Goal: Transaction & Acquisition: Purchase product/service

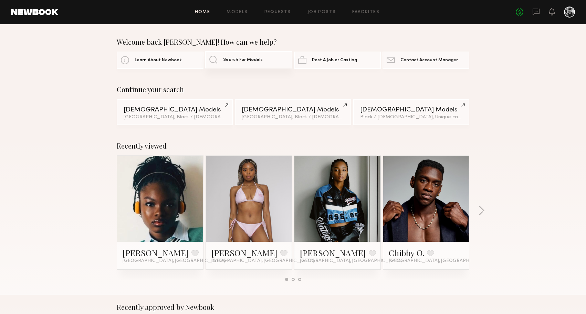
click at [216, 63] on link "Search For Models" at bounding box center [248, 59] width 87 height 17
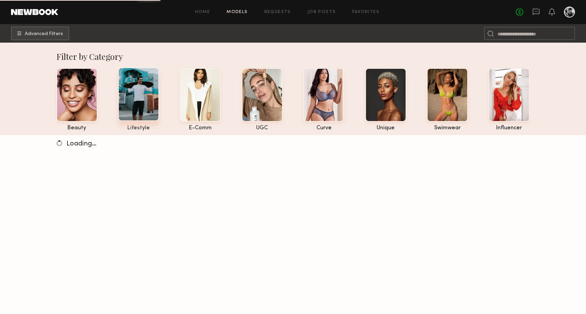
click at [145, 108] on div at bounding box center [138, 94] width 41 height 54
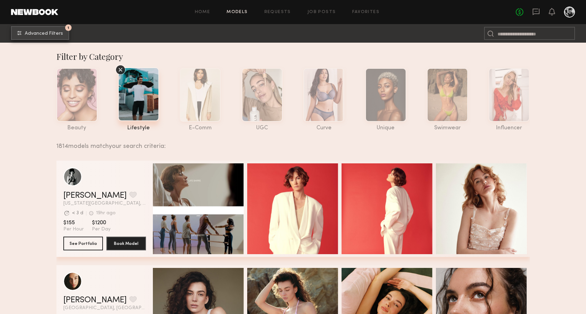
click at [44, 35] on span "Advanced Filters" at bounding box center [44, 33] width 38 height 5
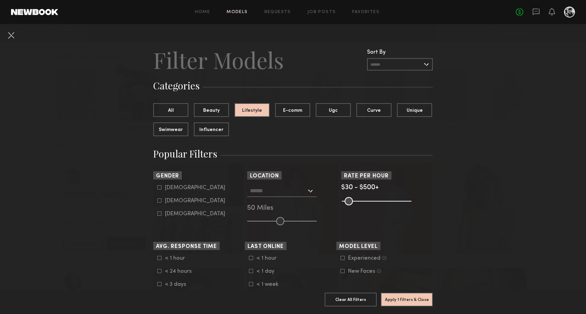
click at [159, 188] on icon at bounding box center [159, 188] width 4 height 4
type input "*"
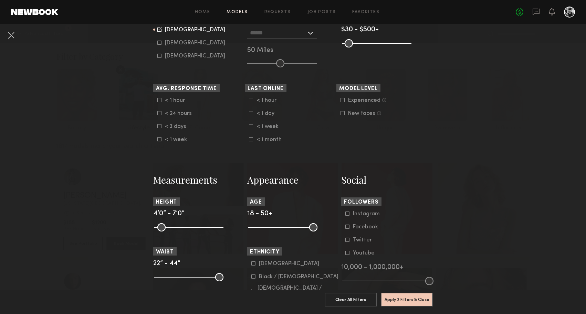
scroll to position [190, 0]
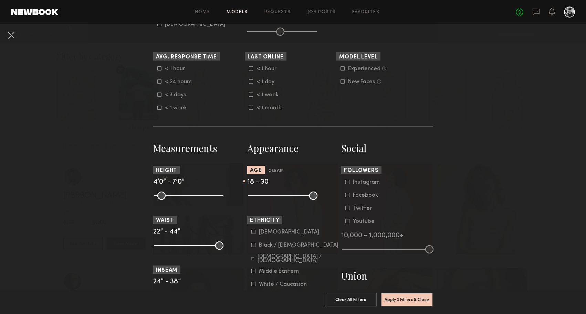
drag, startPoint x: 314, startPoint y: 197, endPoint x: 274, endPoint y: 196, distance: 40.3
type input "**"
click at [274, 196] on input "range" at bounding box center [283, 196] width 70 height 8
click at [409, 300] on button "Apply 3 Filters & Close" at bounding box center [407, 300] width 52 height 14
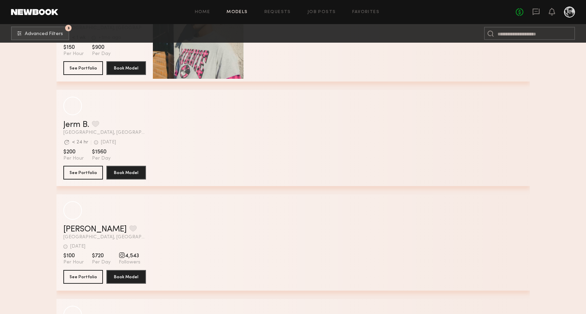
scroll to position [6035, 0]
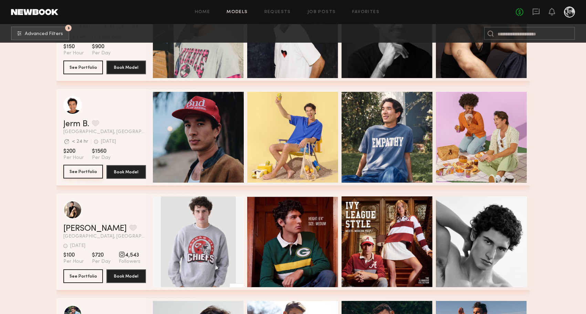
click at [78, 170] on button "See Portfolio" at bounding box center [83, 172] width 40 height 14
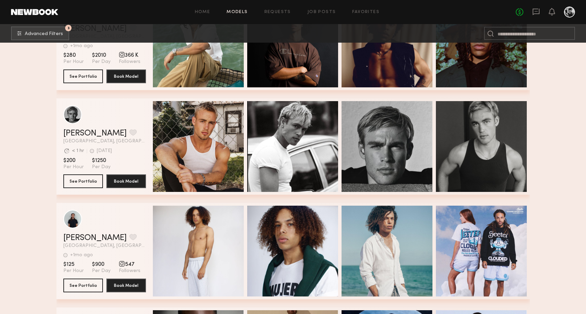
scroll to position [6446, 0]
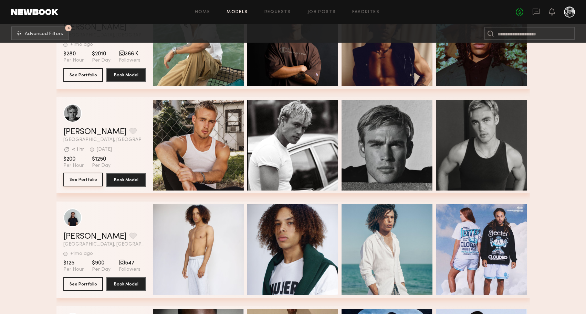
click at [83, 173] on button "See Portfolio" at bounding box center [83, 180] width 40 height 14
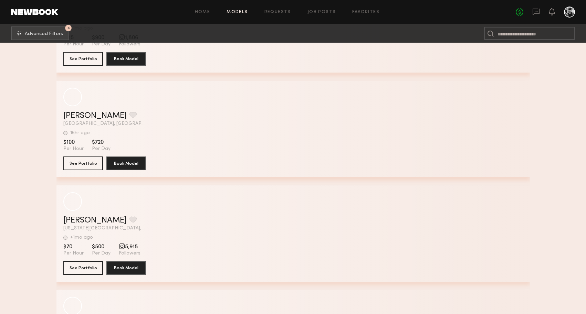
scroll to position [10228, 0]
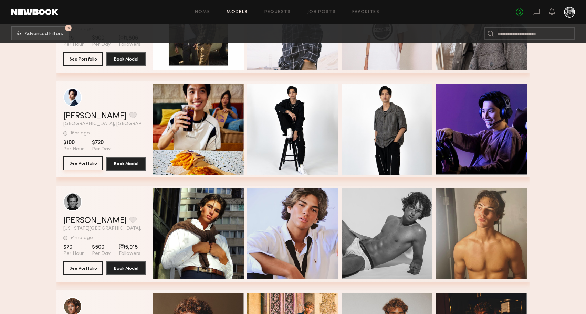
click at [82, 164] on button "See Portfolio" at bounding box center [83, 164] width 40 height 14
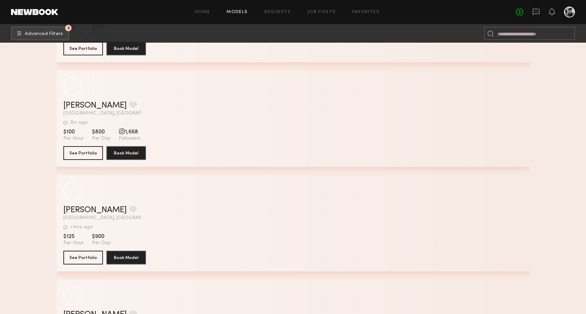
scroll to position [14840, 0]
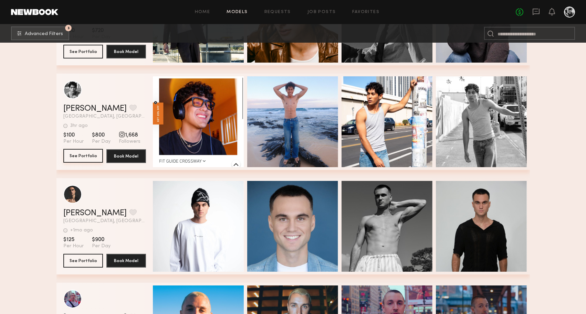
click at [87, 156] on button "See Portfolio" at bounding box center [83, 156] width 40 height 14
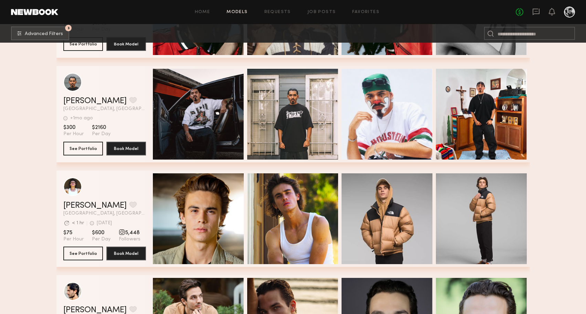
scroll to position [16104, 0]
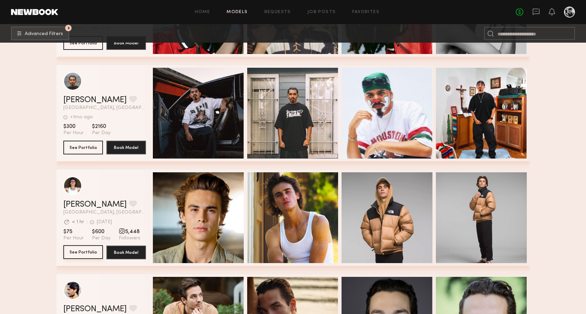
click at [82, 248] on button "See Portfolio" at bounding box center [83, 252] width 40 height 14
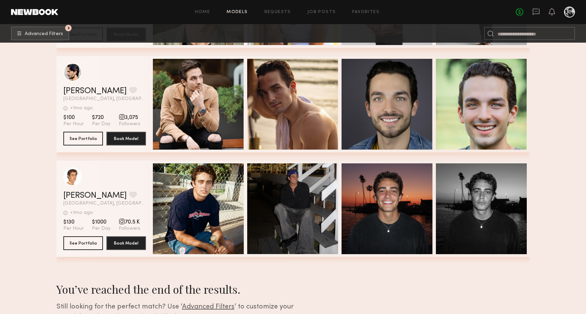
scroll to position [16323, 0]
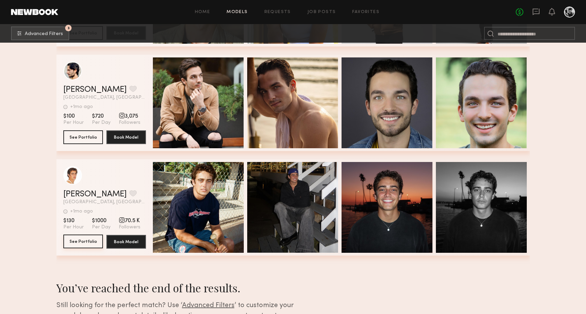
click at [93, 238] on button "See Portfolio" at bounding box center [83, 242] width 40 height 14
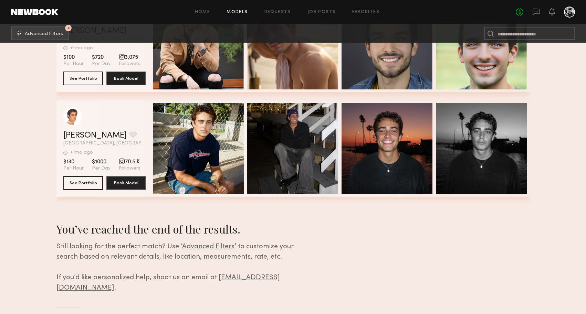
scroll to position [16382, 0]
click at [80, 183] on button "See Portfolio" at bounding box center [83, 183] width 40 height 14
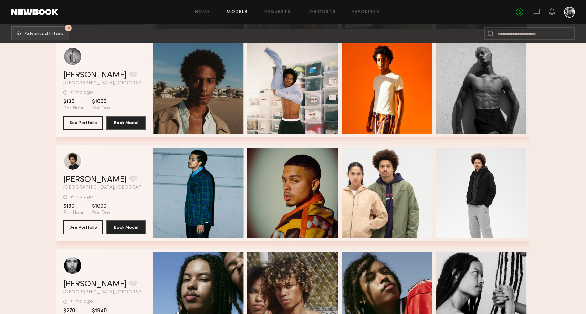
scroll to position [15633, 0]
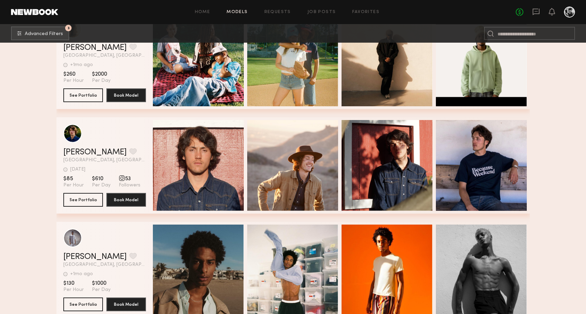
click at [38, 14] on link at bounding box center [34, 12] width 47 height 6
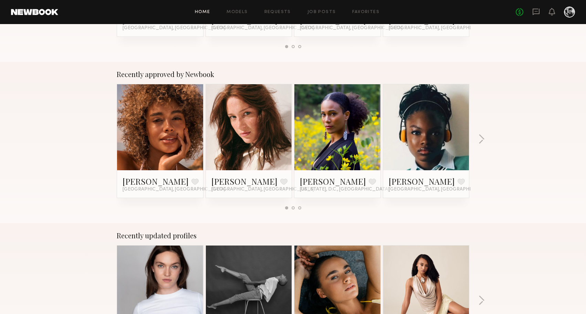
scroll to position [222, 0]
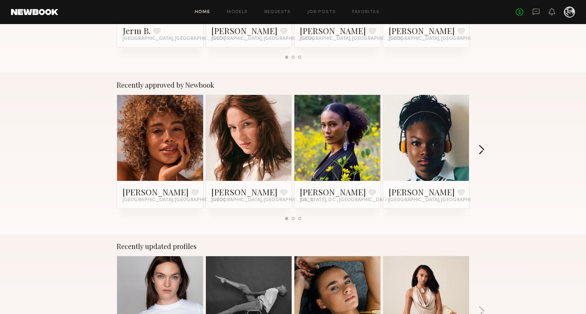
click at [481, 150] on button "button" at bounding box center [481, 150] width 7 height 11
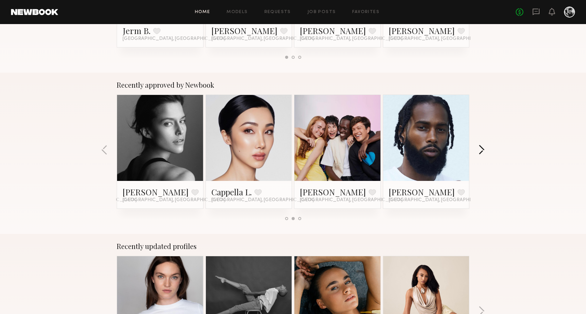
click at [481, 150] on button "button" at bounding box center [481, 150] width 7 height 11
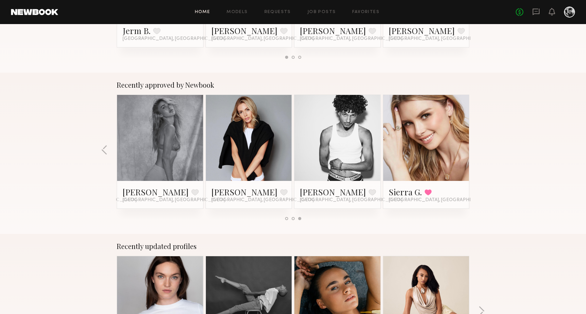
click at [481, 150] on div "Recently approved by Newbook Maya A. Favorite Los Angeles, CA Diana F. Favorite…" at bounding box center [293, 153] width 586 height 161
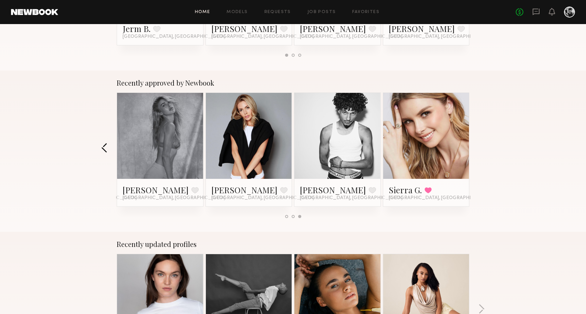
click at [106, 149] on button "button" at bounding box center [104, 148] width 7 height 11
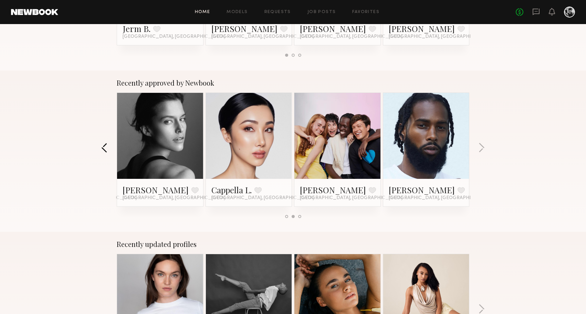
click at [106, 149] on button "button" at bounding box center [104, 148] width 7 height 11
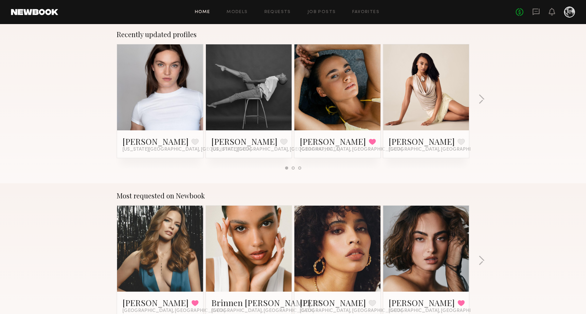
scroll to position [388, 0]
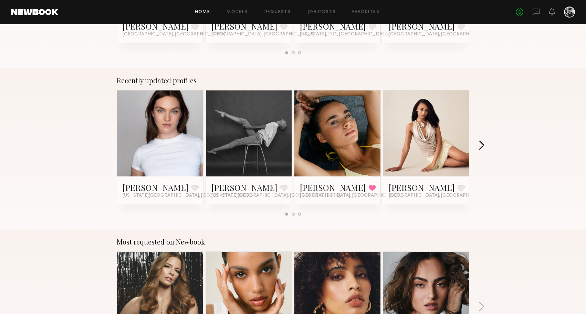
click at [479, 147] on button "button" at bounding box center [481, 145] width 7 height 11
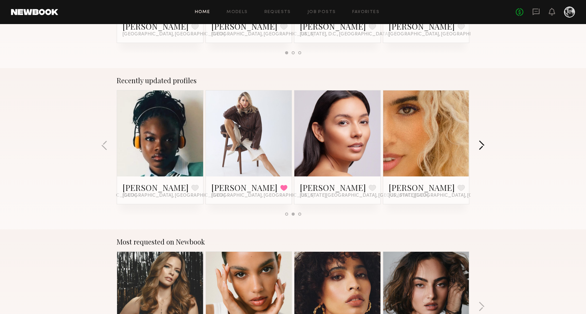
click at [479, 147] on button "button" at bounding box center [481, 145] width 7 height 11
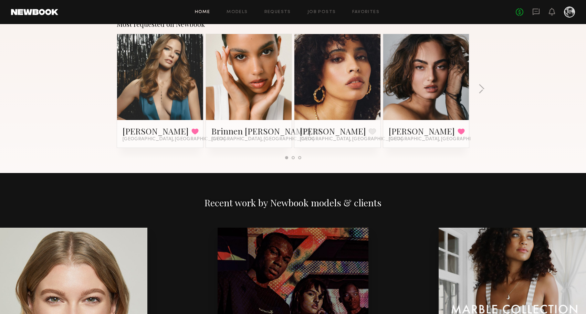
scroll to position [512, 0]
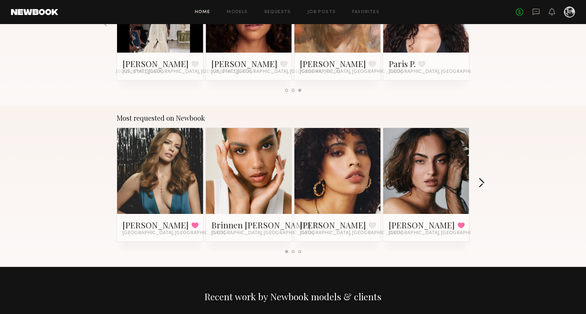
click at [484, 183] on button "button" at bounding box center [481, 183] width 7 height 11
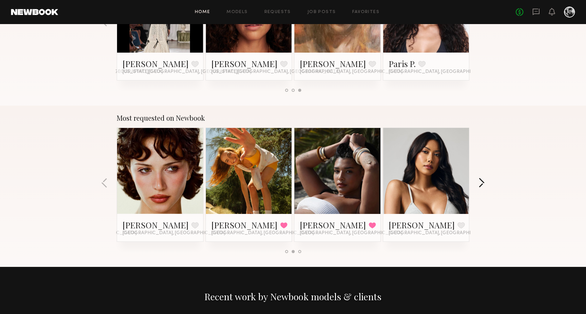
click at [484, 183] on button "button" at bounding box center [481, 183] width 7 height 11
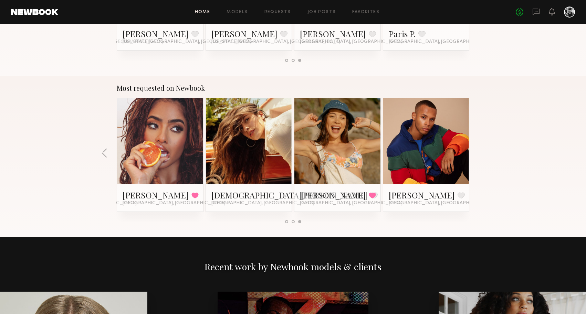
scroll to position [544, 0]
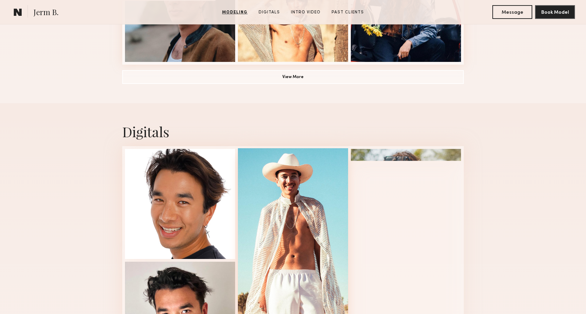
scroll to position [615, 0]
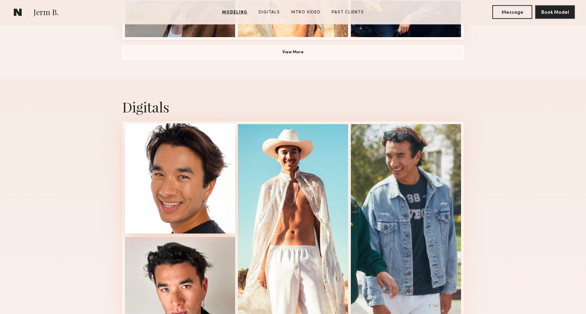
click at [208, 211] on div at bounding box center [180, 179] width 110 height 110
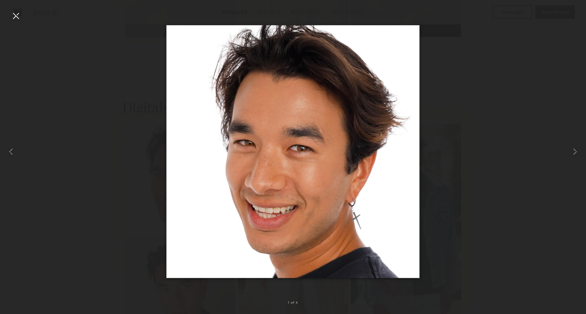
click at [14, 13] on div at bounding box center [15, 15] width 11 height 11
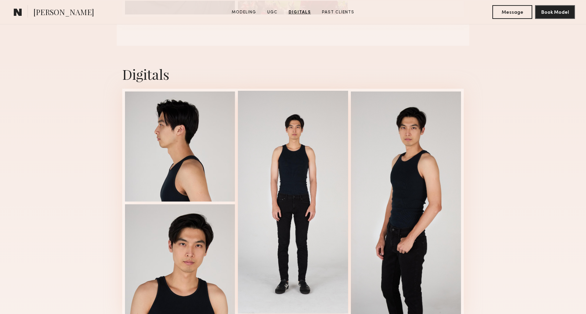
scroll to position [847, 0]
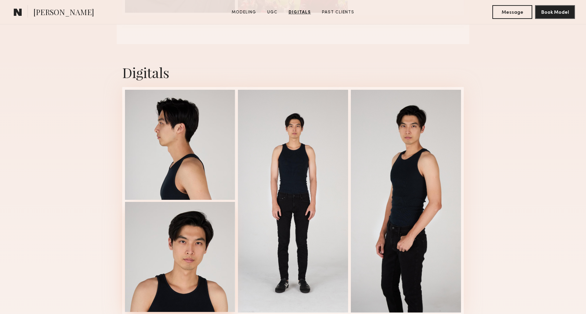
click at [193, 273] on div at bounding box center [180, 257] width 110 height 110
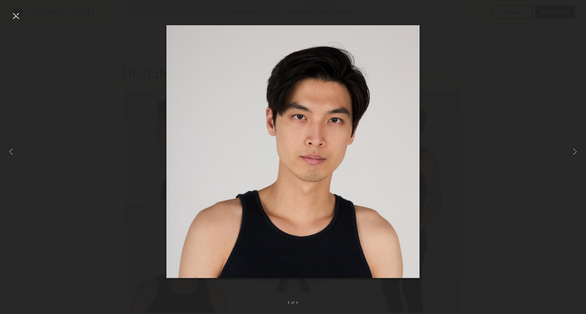
click at [17, 15] on div at bounding box center [15, 15] width 11 height 11
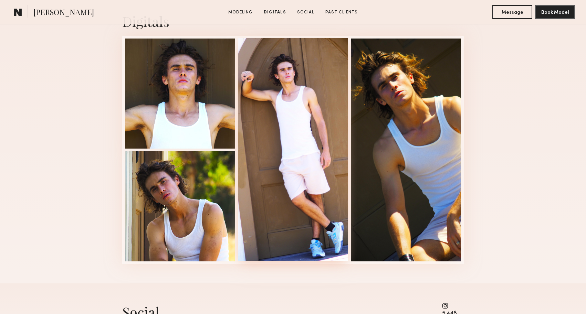
scroll to position [702, 0]
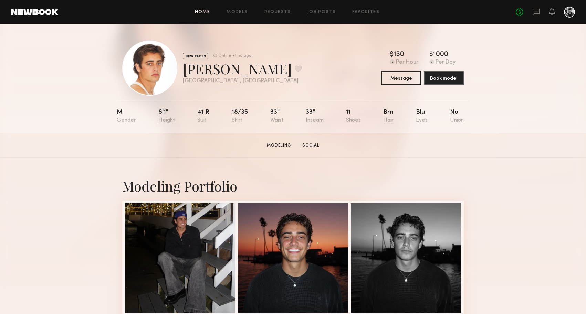
click at [198, 12] on link "Home" at bounding box center [202, 12] width 15 height 4
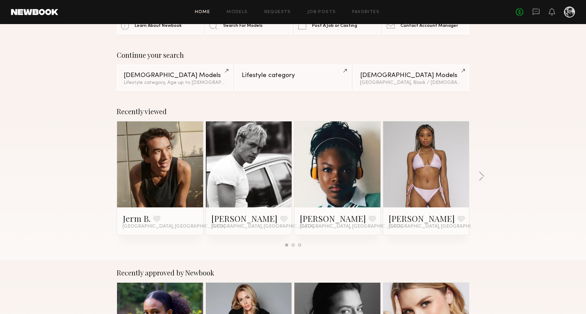
scroll to position [35, 0]
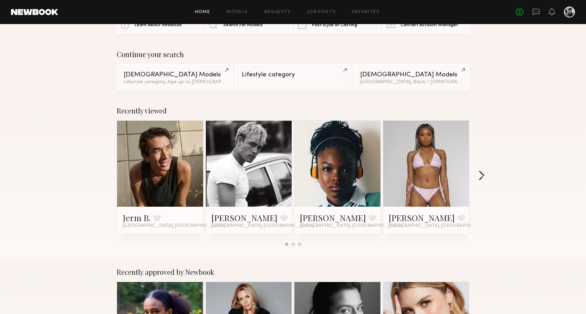
click at [479, 179] on button "button" at bounding box center [481, 176] width 7 height 11
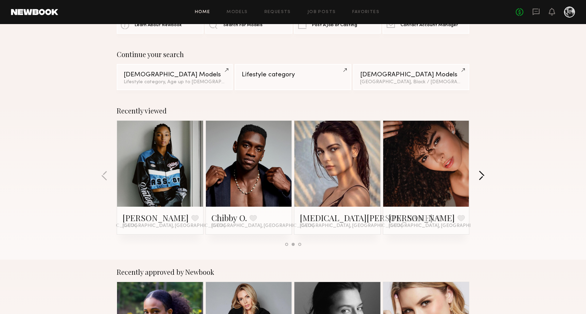
click at [483, 178] on button "button" at bounding box center [481, 176] width 7 height 11
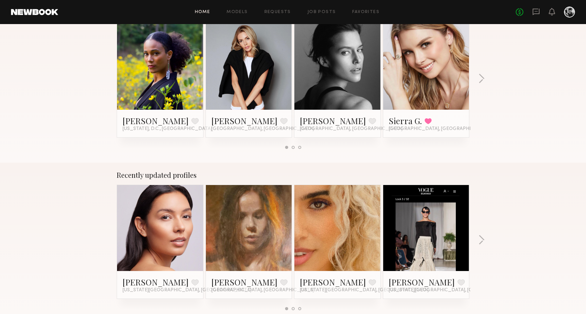
scroll to position [288, 0]
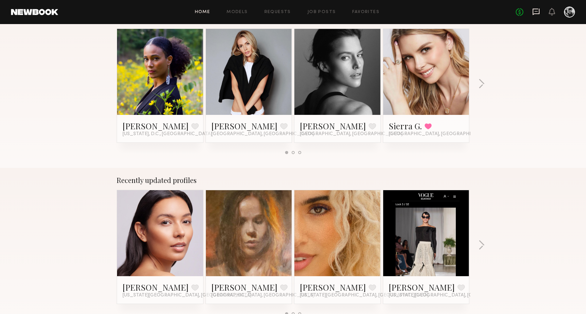
click at [533, 14] on icon at bounding box center [535, 12] width 7 height 7
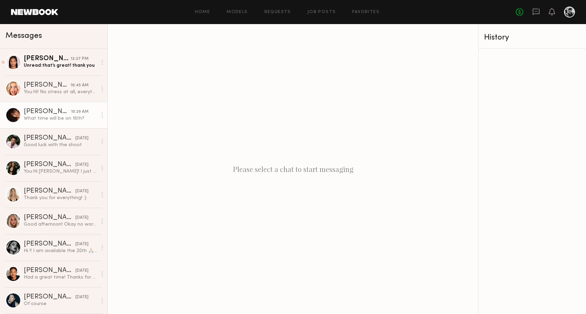
click at [62, 109] on div "Ágatha F." at bounding box center [47, 111] width 47 height 7
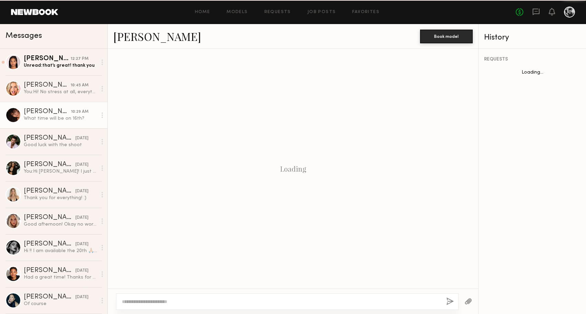
scroll to position [298, 0]
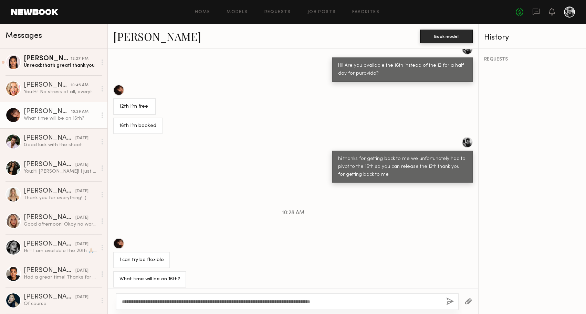
click at [124, 302] on textarea "**********" at bounding box center [281, 301] width 319 height 7
click at [381, 300] on textarea "**********" at bounding box center [281, 301] width 319 height 7
type textarea "**********"
click at [446, 302] on button "button" at bounding box center [450, 302] width 8 height 9
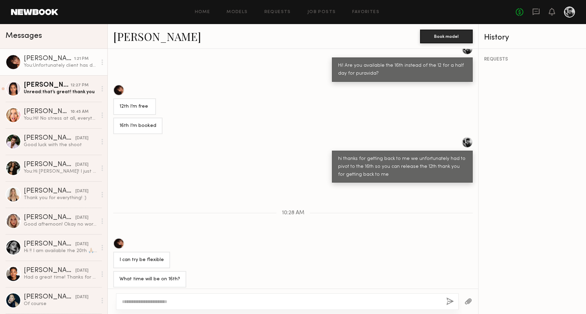
scroll to position [377, 0]
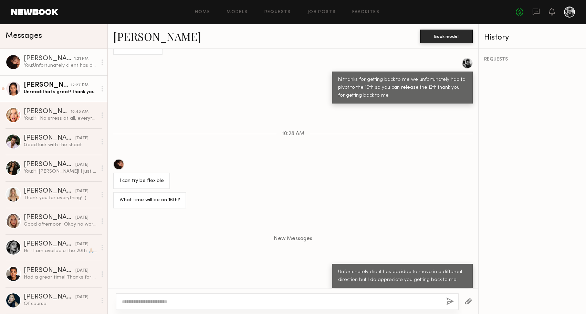
click at [75, 93] on div "Unread: that’s great! thank you" at bounding box center [60, 92] width 73 height 7
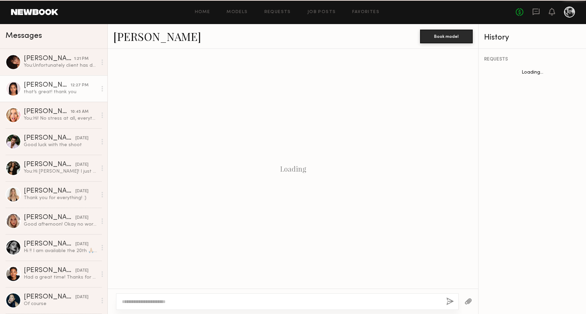
scroll to position [186, 0]
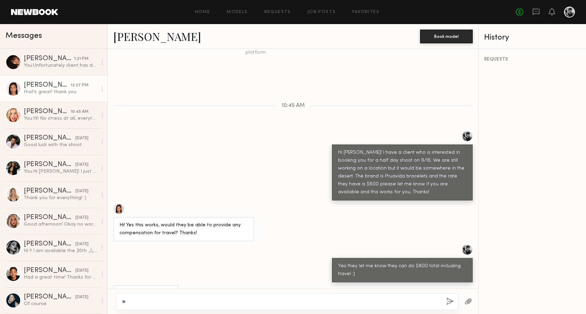
type textarea "*"
type textarea "**********"
click at [449, 301] on button "button" at bounding box center [450, 302] width 8 height 9
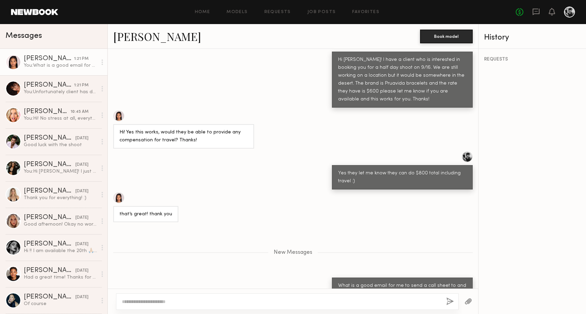
scroll to position [320, 0]
